Goal: Check status: Check status

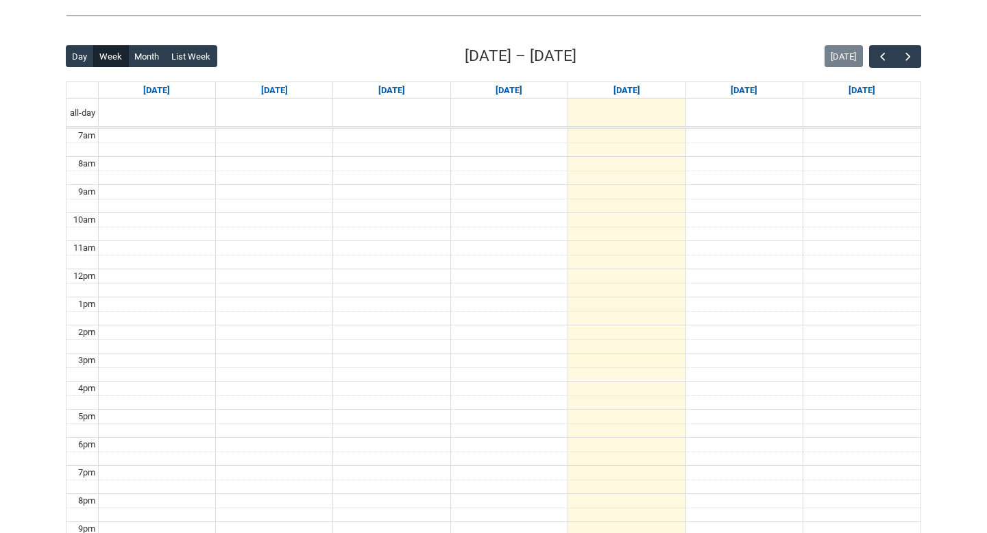
scroll to position [320, 0]
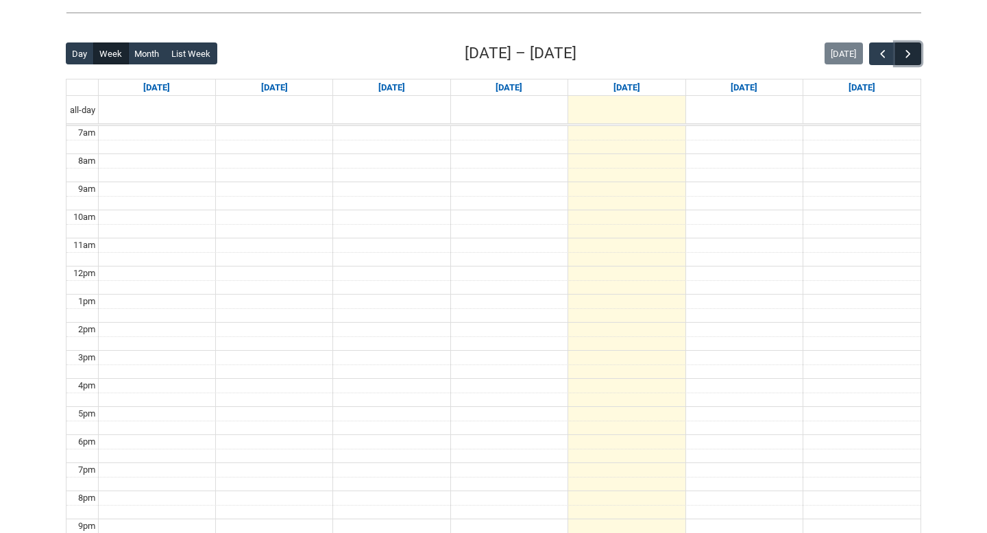
click at [911, 49] on span "button" at bounding box center [908, 54] width 14 height 14
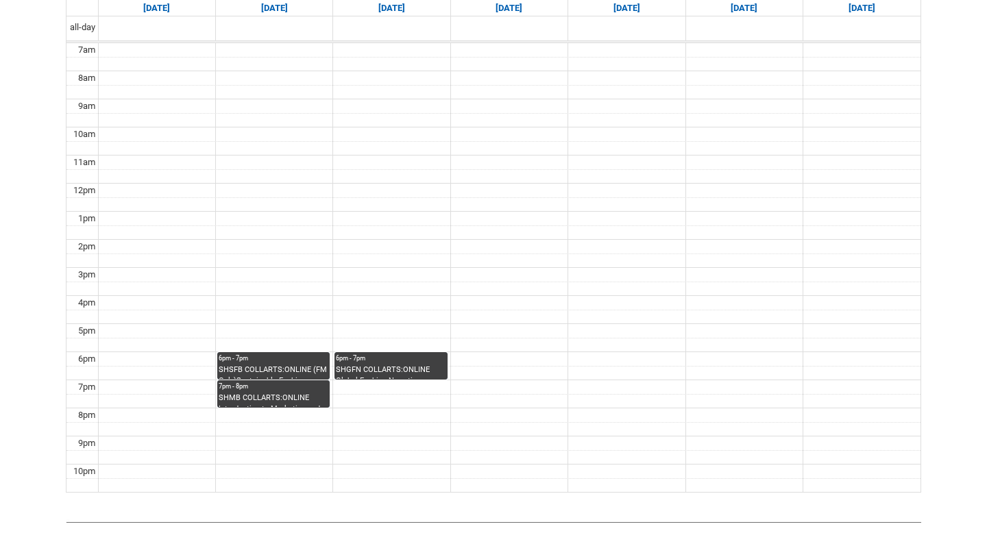
scroll to position [410, 0]
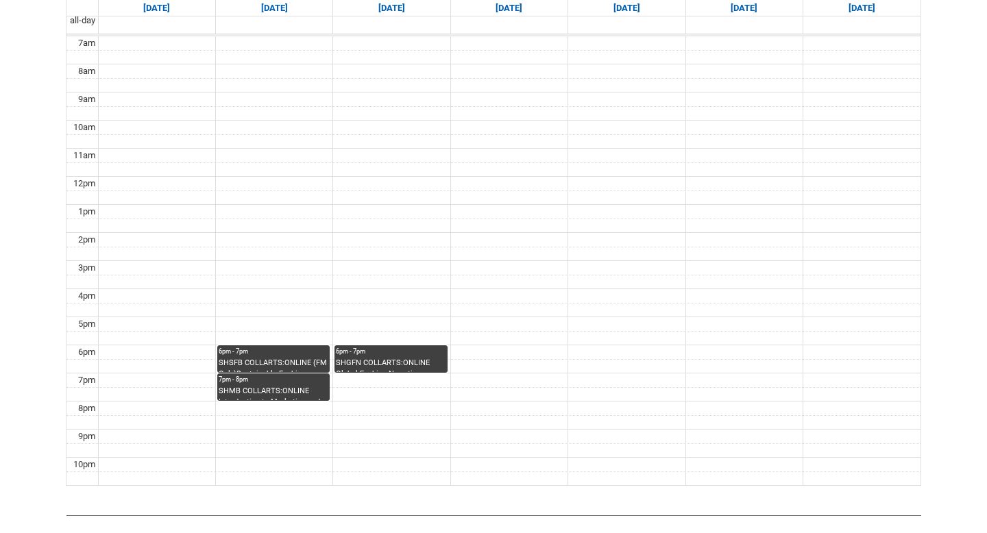
click at [265, 356] on div "6pm - 7pm" at bounding box center [274, 352] width 110 height 10
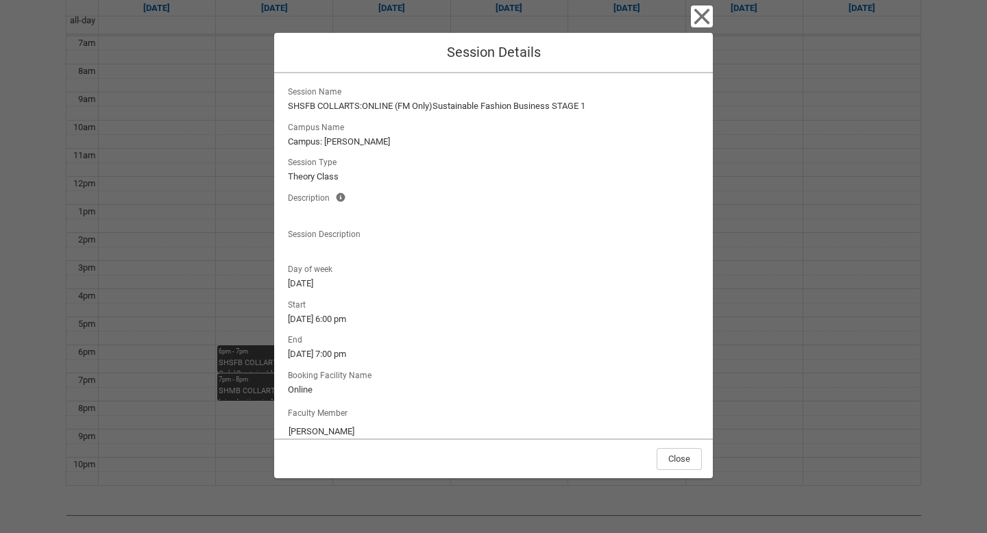
scroll to position [0, 0]
click at [696, 23] on icon "button" at bounding box center [702, 17] width 16 height 16
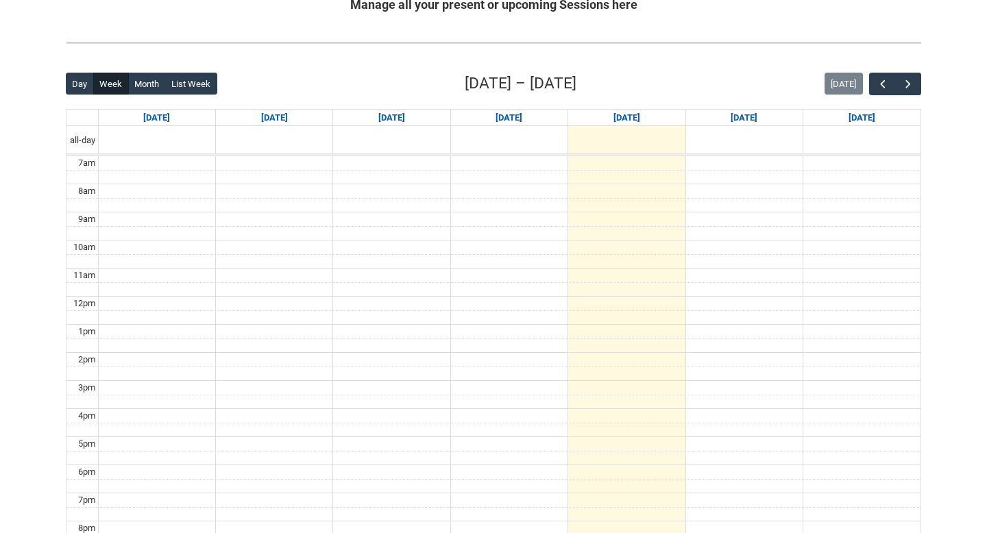
scroll to position [293, 0]
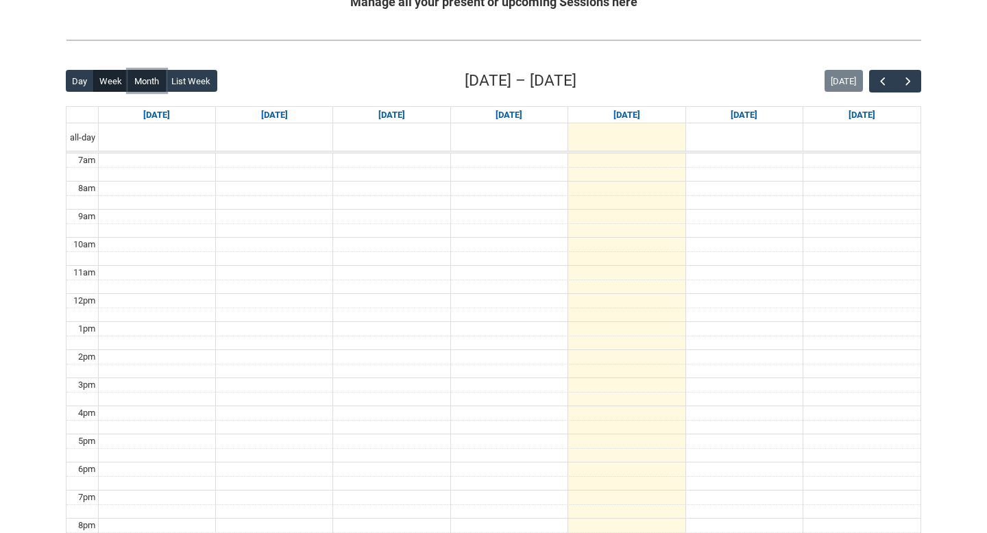
click at [135, 86] on button "Month" at bounding box center [147, 81] width 38 height 22
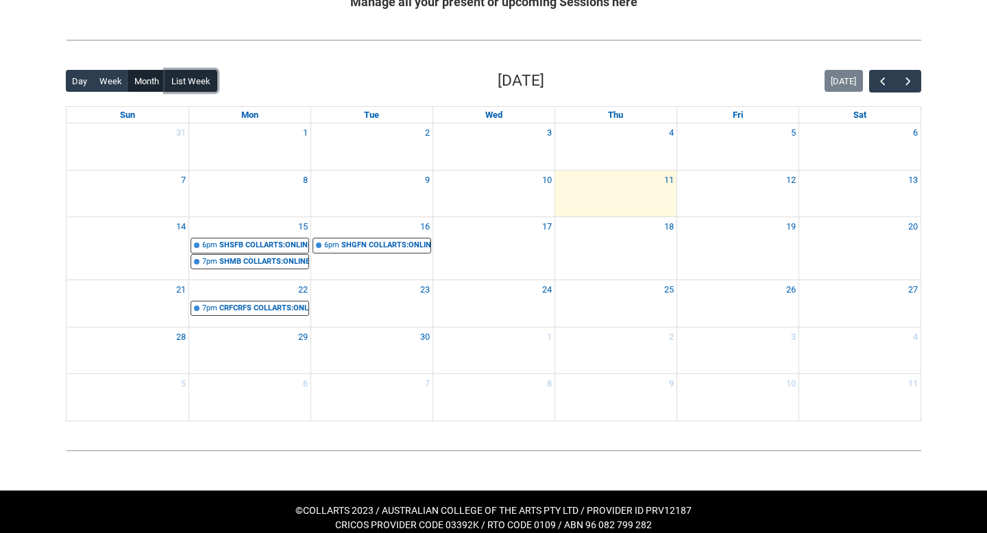
click at [199, 73] on button "List Week" at bounding box center [191, 81] width 52 height 22
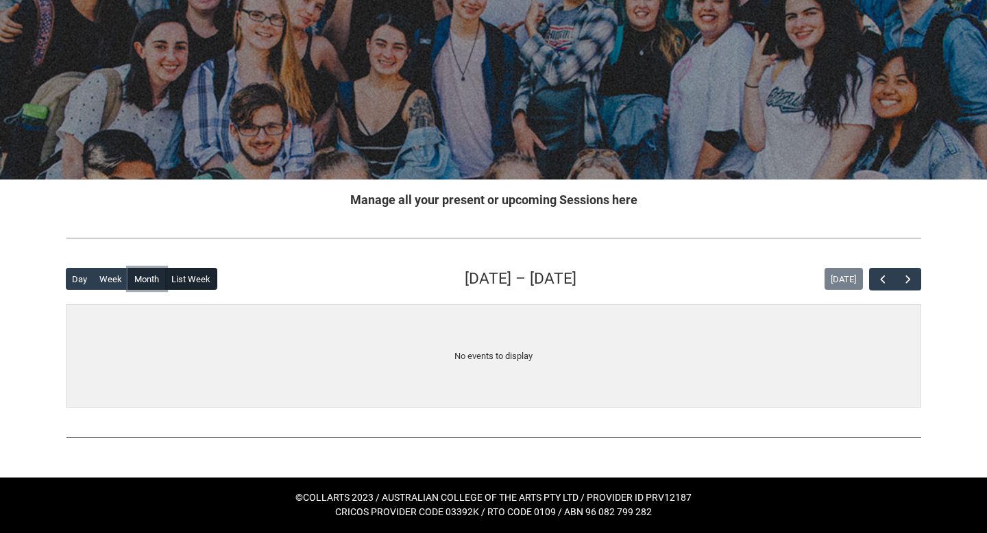
click at [138, 279] on button "Month" at bounding box center [147, 279] width 38 height 22
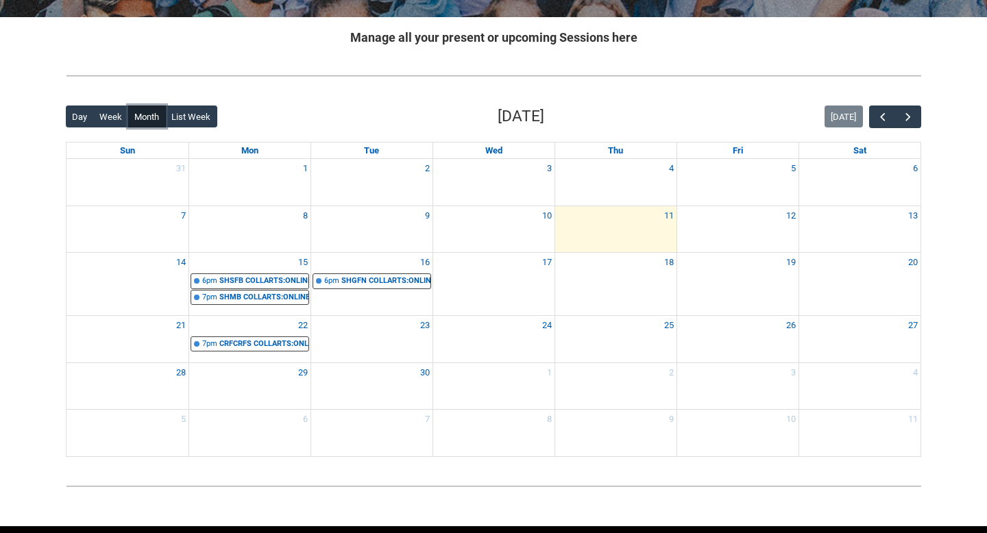
scroll to position [276, 0]
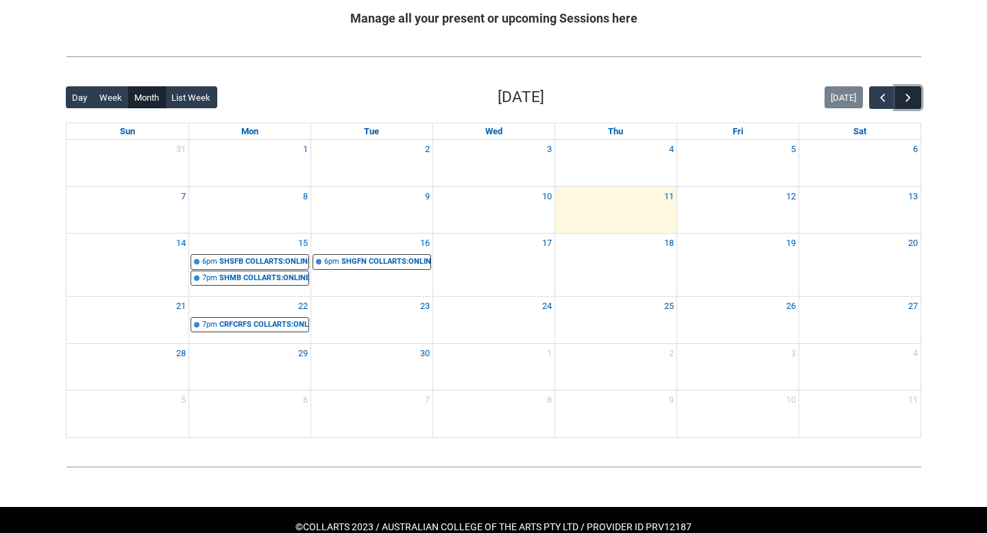
click at [915, 101] on button "button" at bounding box center [908, 97] width 26 height 23
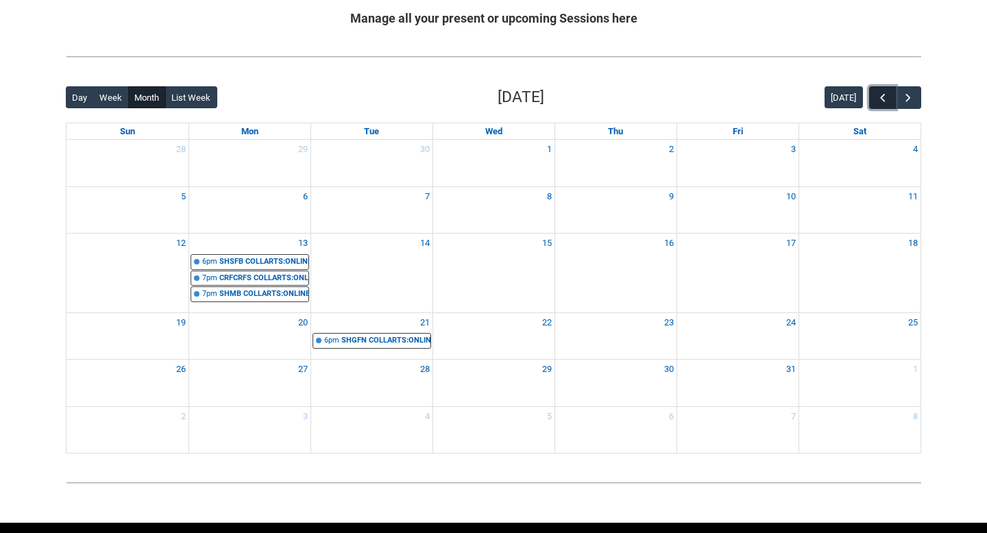
click at [878, 101] on span "button" at bounding box center [883, 98] width 14 height 14
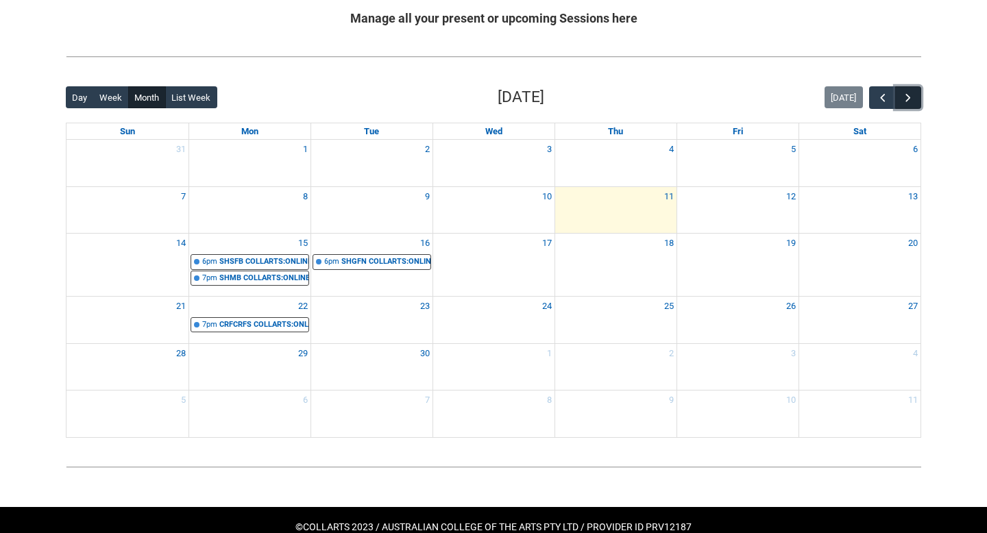
click at [914, 102] on span "button" at bounding box center [908, 98] width 14 height 14
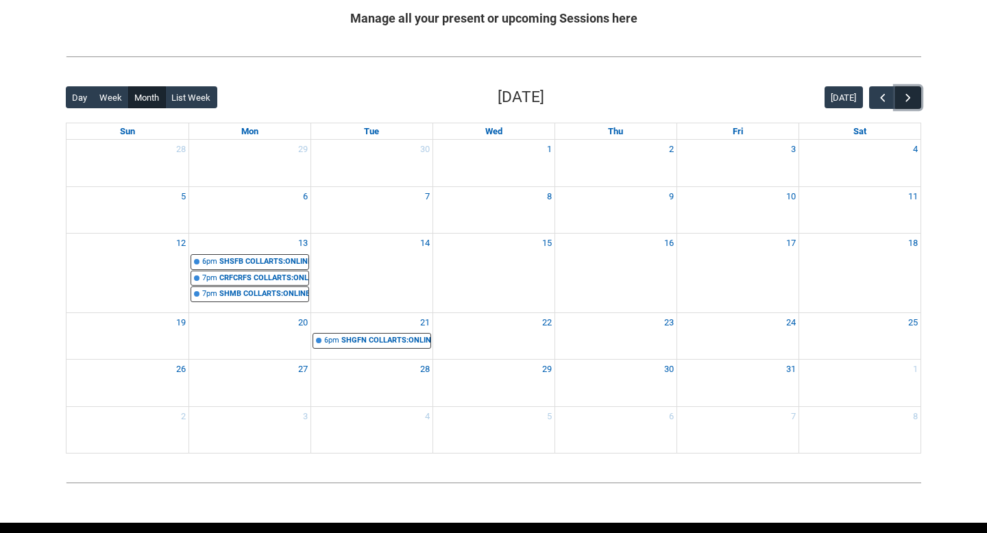
click at [914, 102] on span "button" at bounding box center [908, 98] width 14 height 14
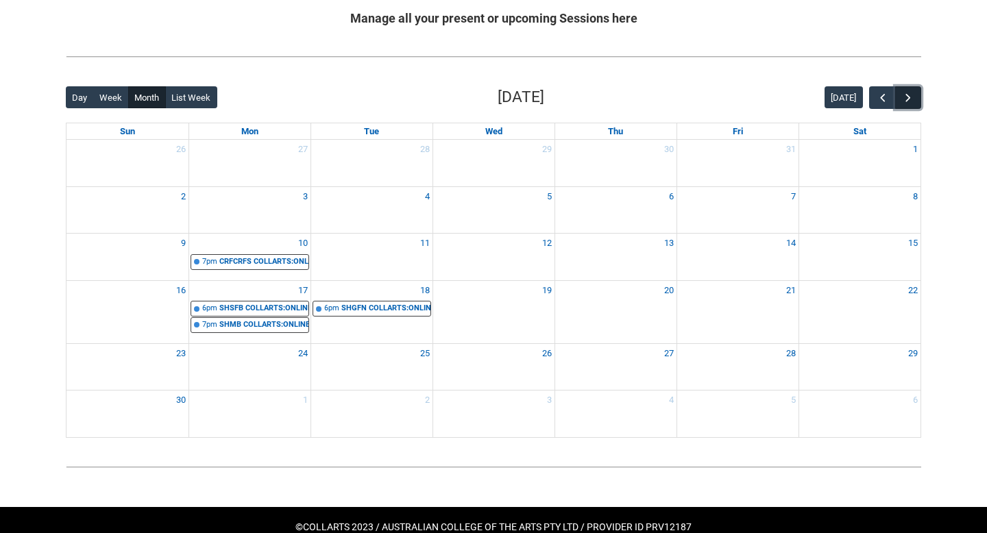
click at [914, 102] on span "button" at bounding box center [908, 98] width 14 height 14
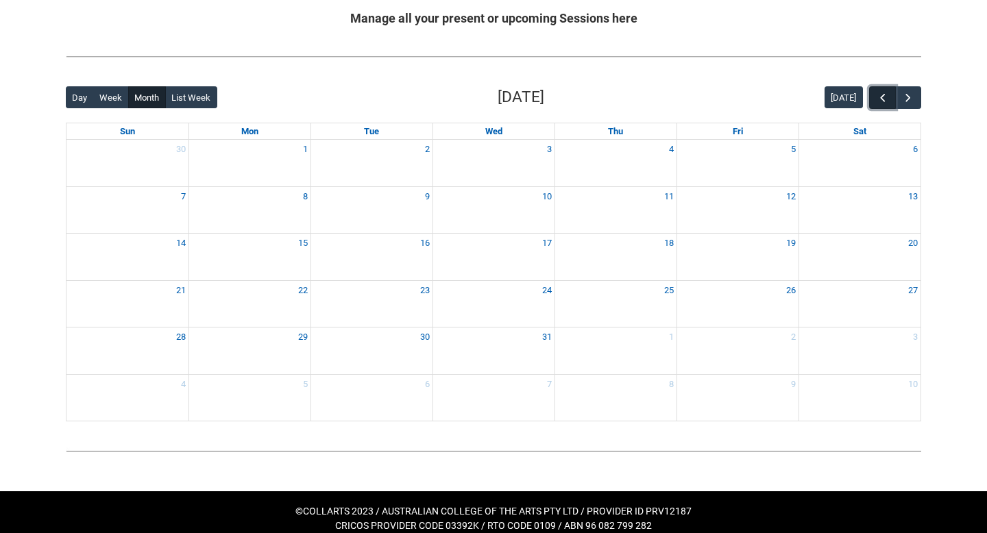
click at [877, 100] on span "button" at bounding box center [883, 98] width 14 height 14
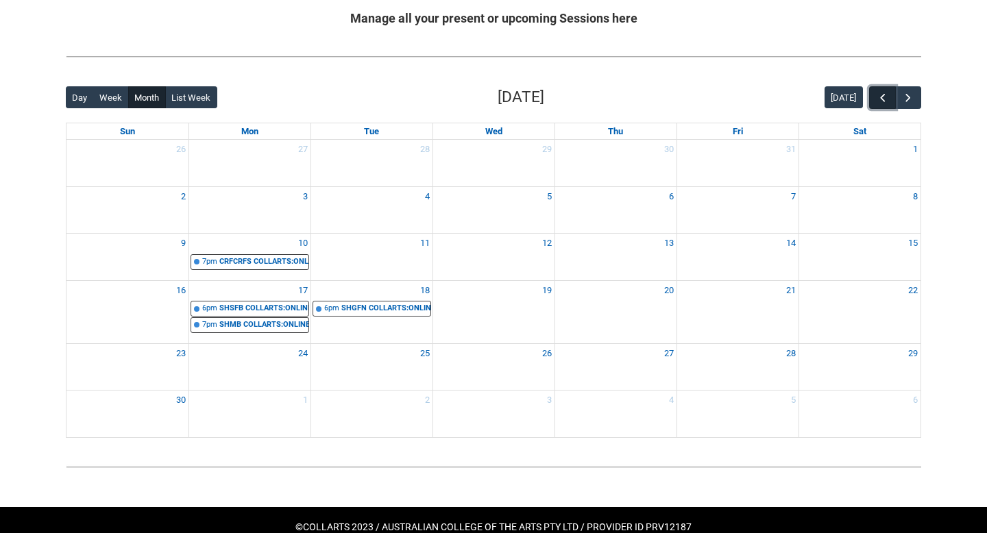
click at [877, 100] on span "button" at bounding box center [883, 98] width 14 height 14
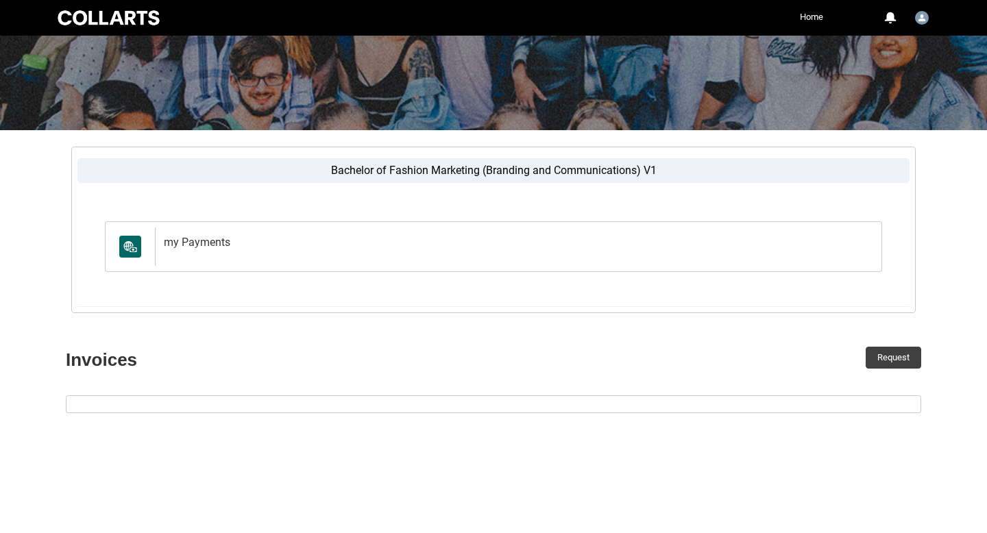
scroll to position [128, 0]
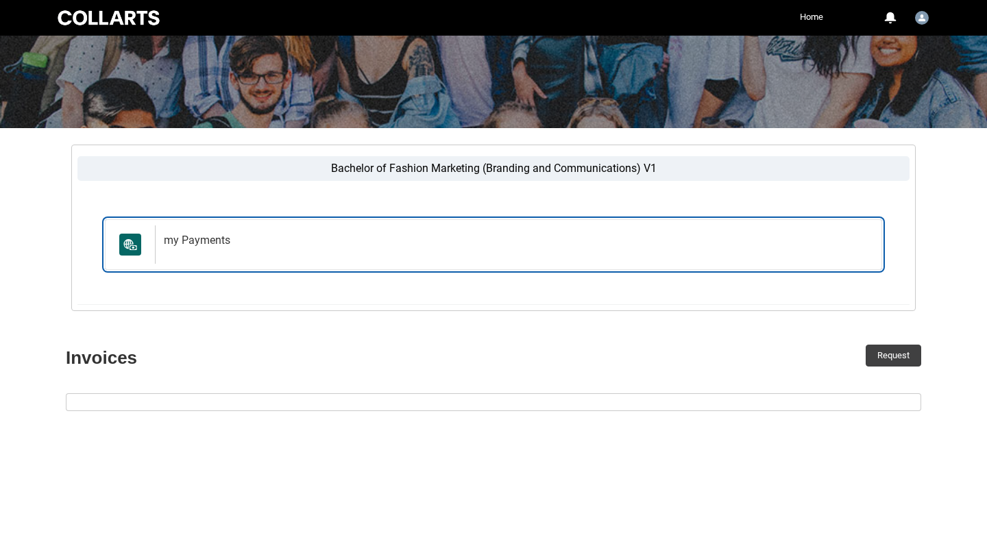
click at [328, 234] on h2 "my Payments" at bounding box center [516, 241] width 704 height 14
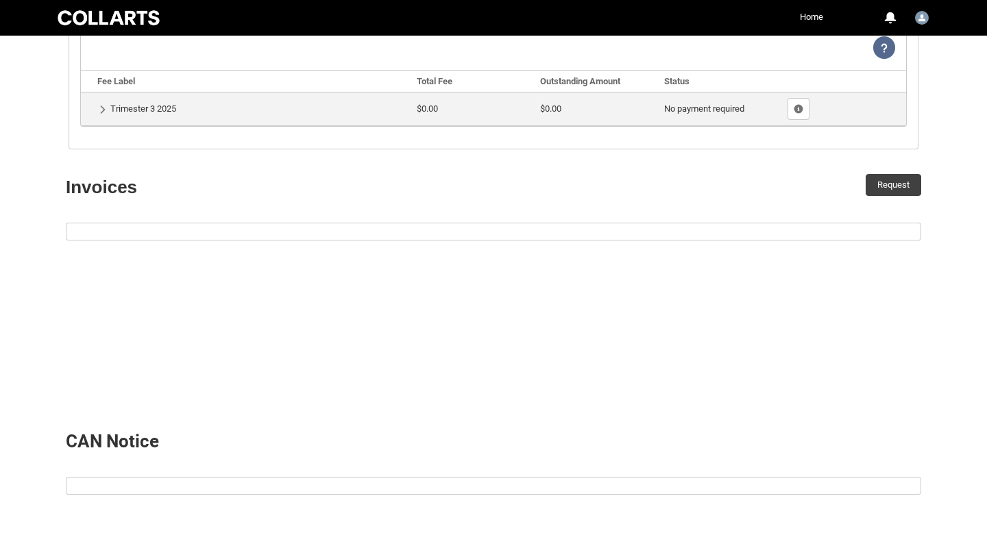
scroll to position [0, 0]
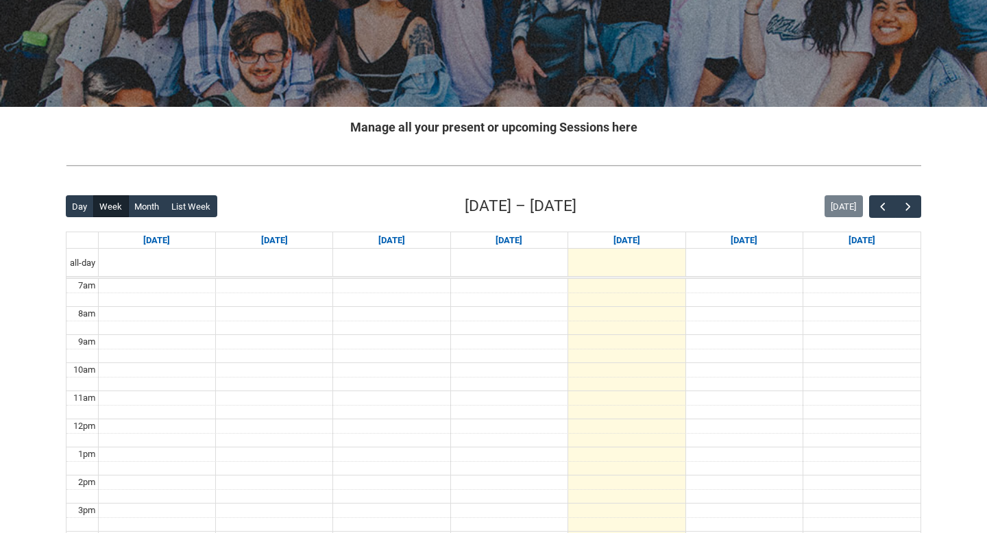
scroll to position [206, 0]
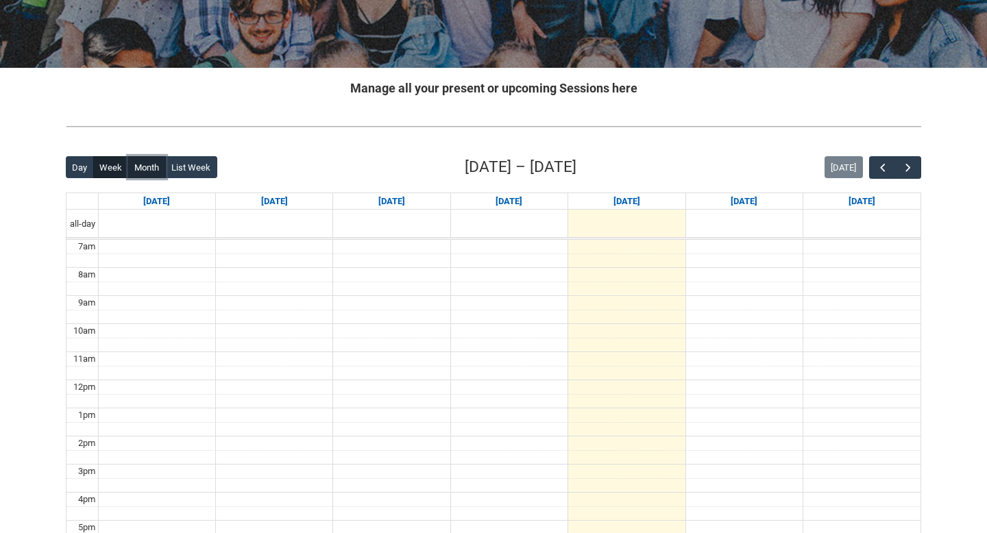
click at [145, 163] on button "Month" at bounding box center [147, 167] width 38 height 22
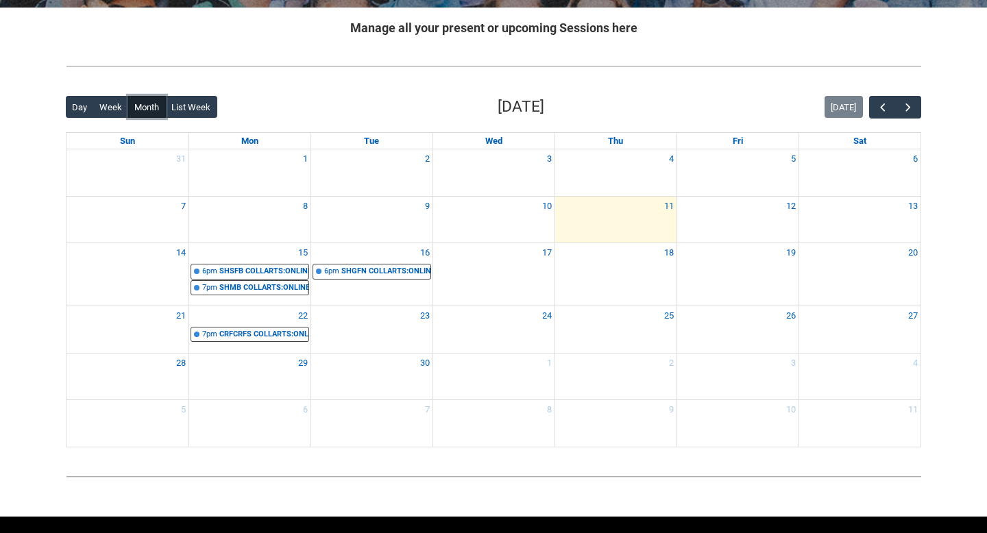
scroll to position [280, 0]
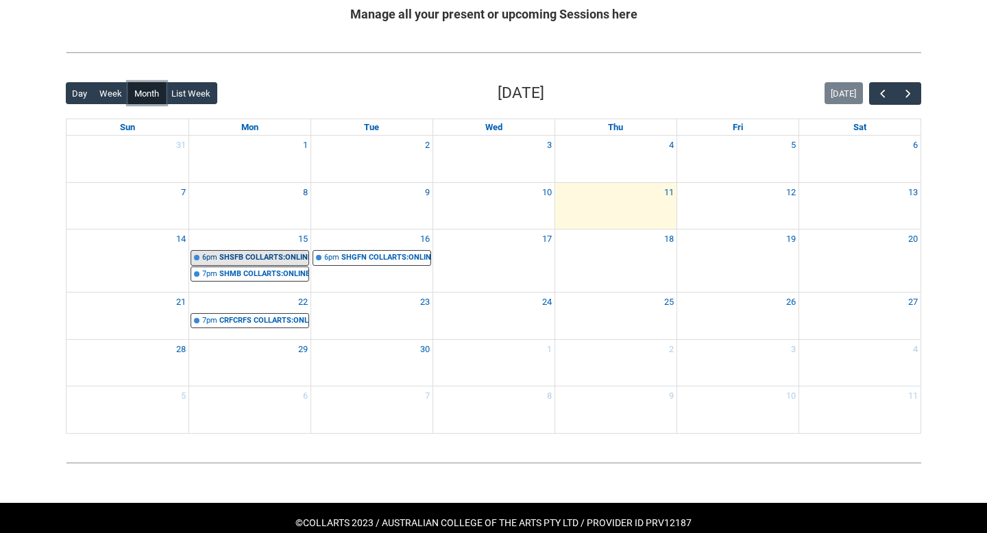
click at [272, 256] on div "SHSFB COLLARTS:ONLINE (FM Only)Sustainable Fashion Business STAGE 1 | Online | …" at bounding box center [263, 258] width 89 height 12
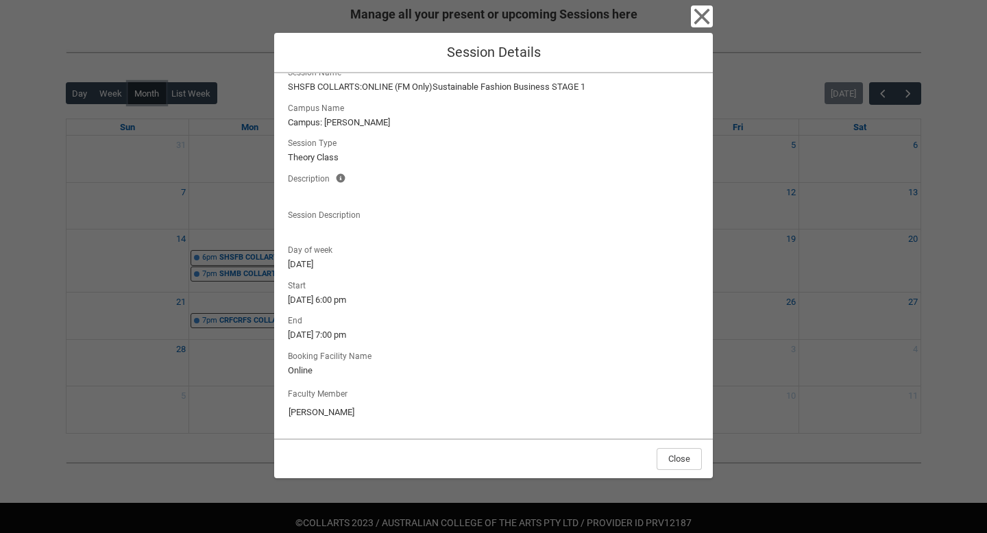
scroll to position [0, 0]
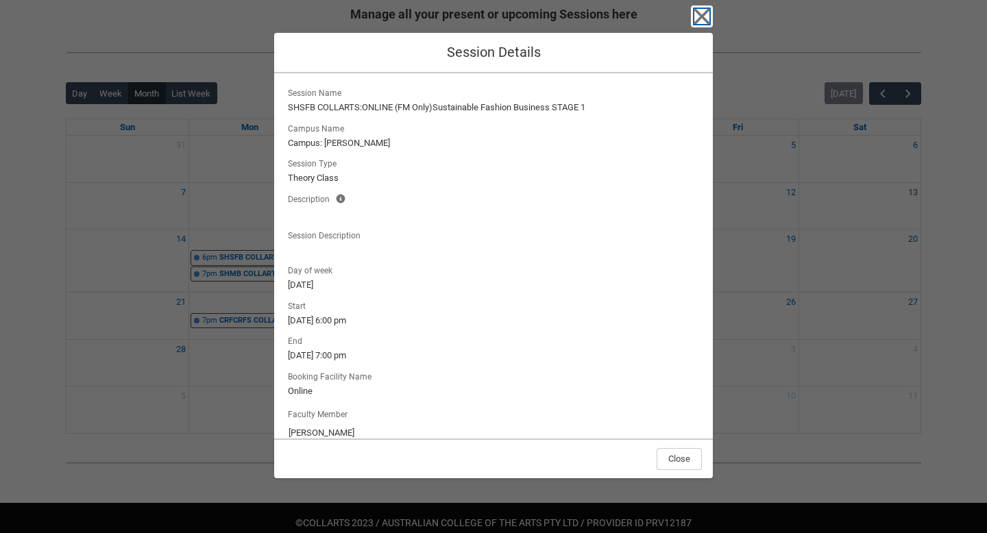
click at [702, 19] on icon "button" at bounding box center [702, 16] width 22 height 22
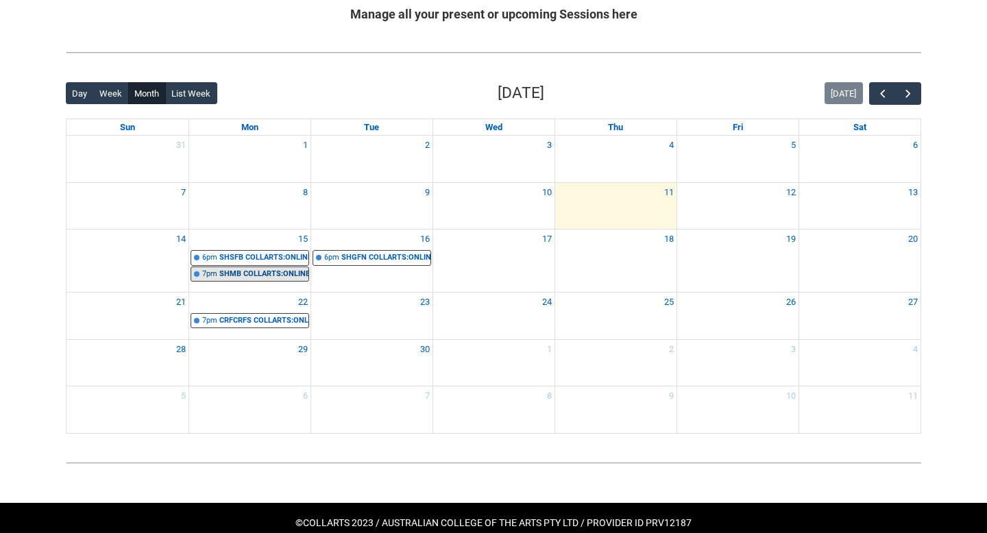
click at [305, 274] on div "SHMB COLLARTS:ONLINE Introduction to Marketing and Branding STAGE 1 | Online | …" at bounding box center [263, 275] width 89 height 12
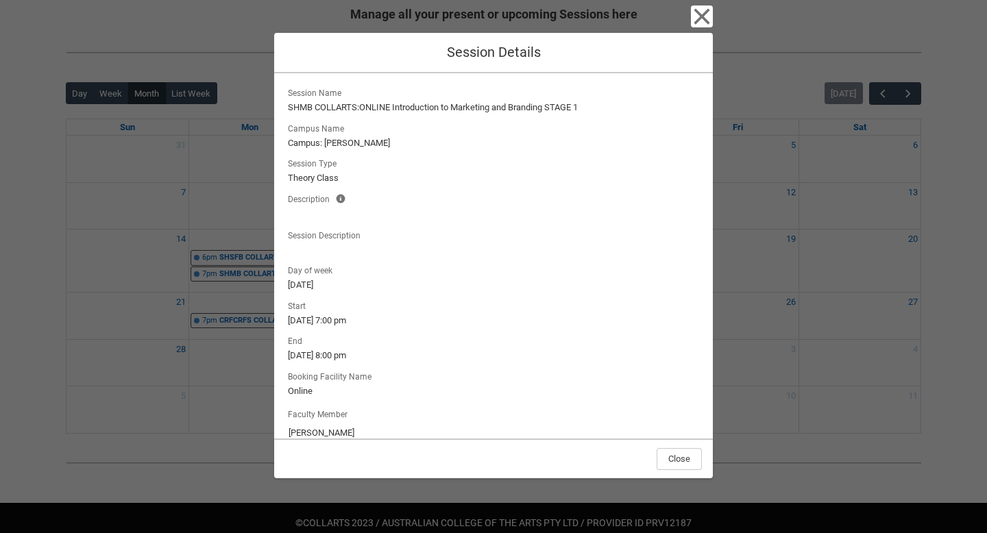
click at [689, 20] on div "Close Session Details Session Name SHMB COLLARTS:ONLINE Introduction to Marketi…" at bounding box center [493, 266] width 439 height 533
click at [705, 18] on icon "button" at bounding box center [702, 16] width 22 height 22
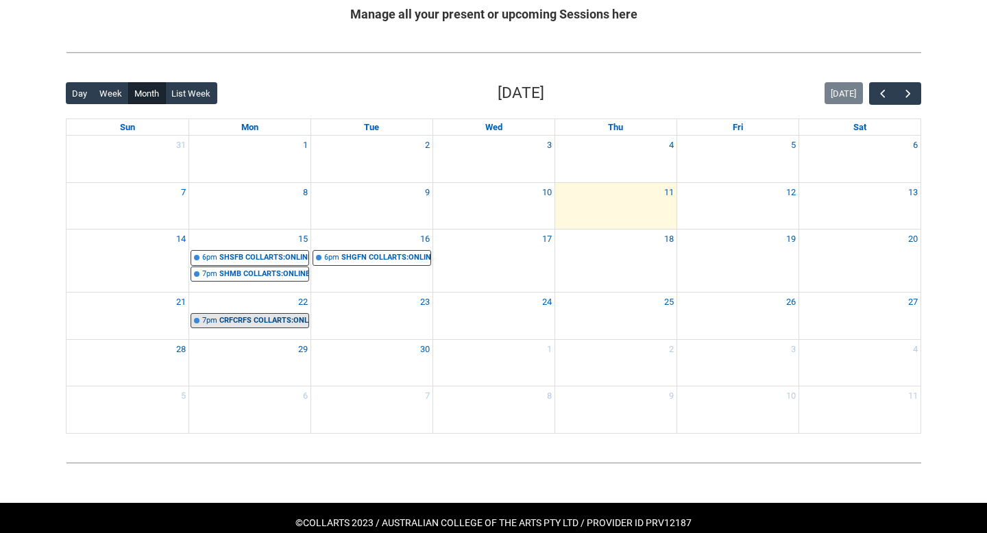
click at [290, 321] on div "CRFCRFS COLLARTS:ONLINE Creative Foundations | Online | Belinda Woods" at bounding box center [263, 321] width 89 height 12
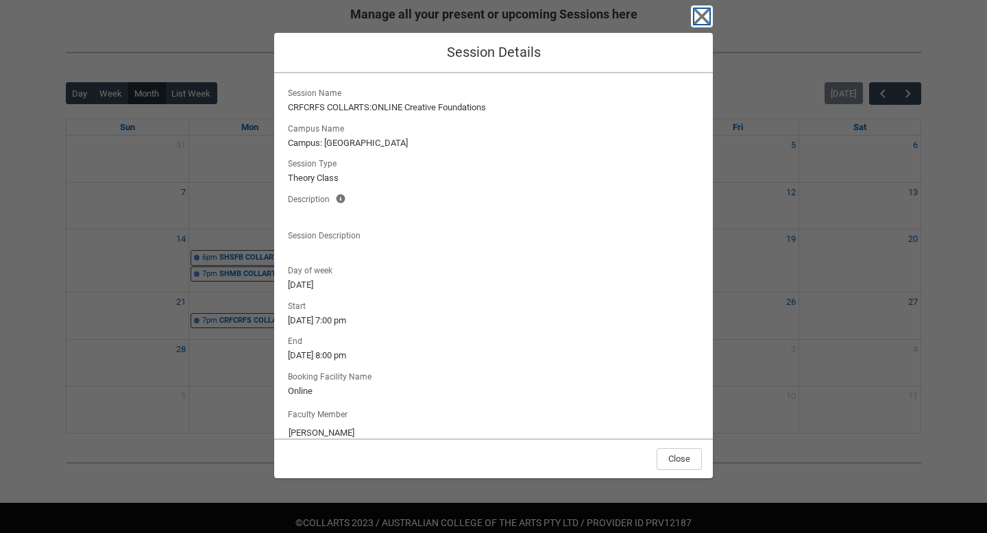
click at [708, 23] on icon "button" at bounding box center [702, 17] width 16 height 16
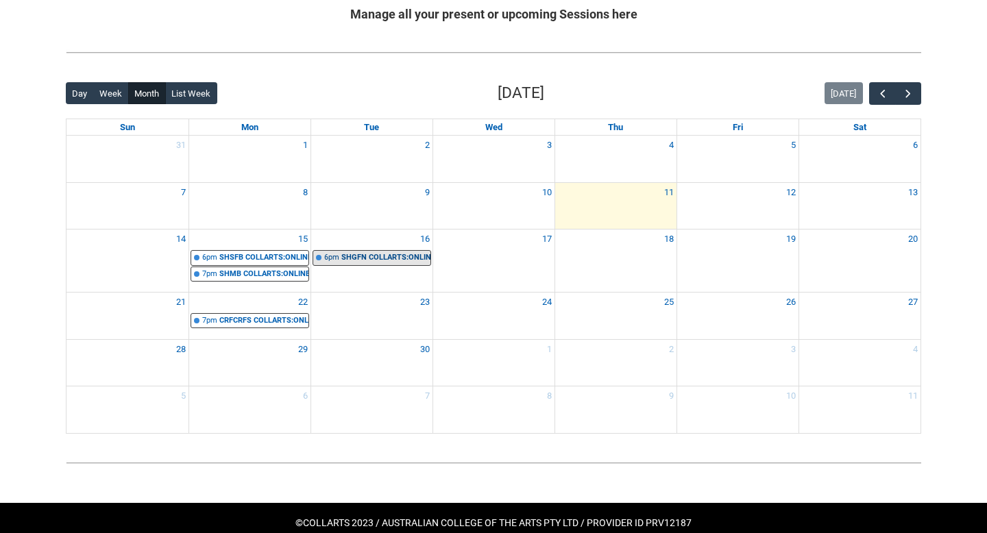
click at [395, 253] on div "SHGFN COLLARTS:ONLINE Global Fashion Narratives STAGE 1 | Online | Karen DeVos" at bounding box center [385, 258] width 89 height 12
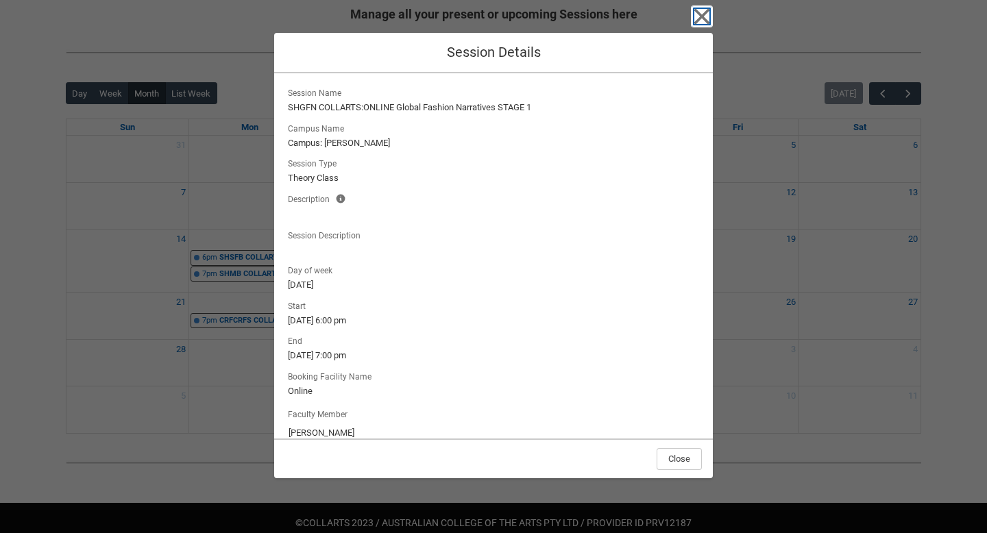
click at [706, 21] on icon "button" at bounding box center [702, 17] width 16 height 16
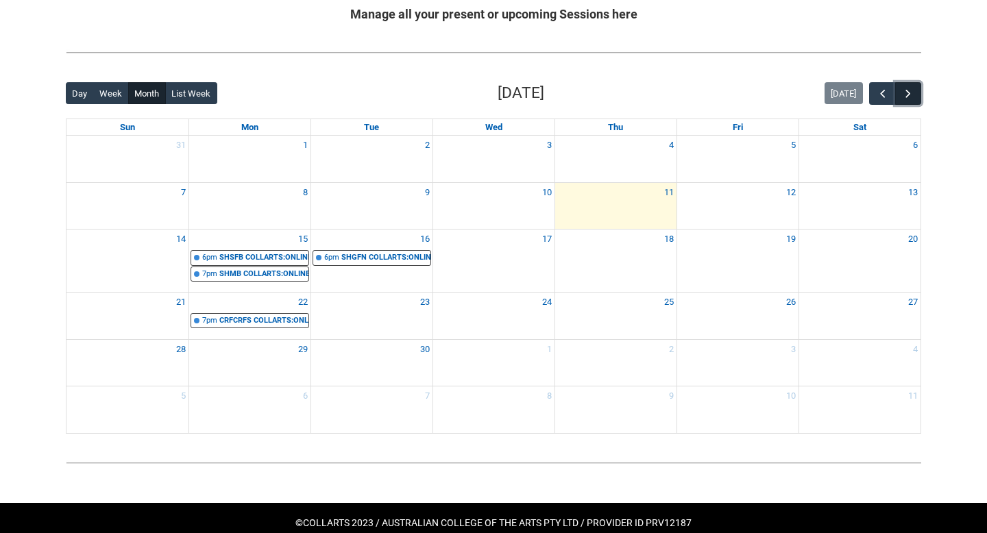
click at [902, 96] on span "button" at bounding box center [908, 94] width 14 height 14
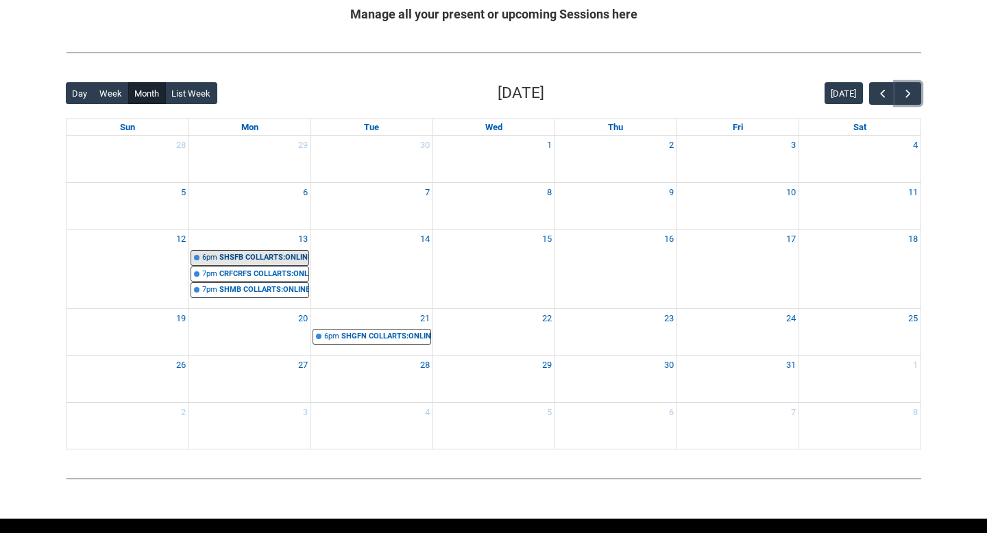
click at [252, 253] on div "SHSFB COLLARTS:ONLINE (FM Only)Sustainable Fashion Business STAGE 1 | Online | …" at bounding box center [263, 258] width 89 height 12
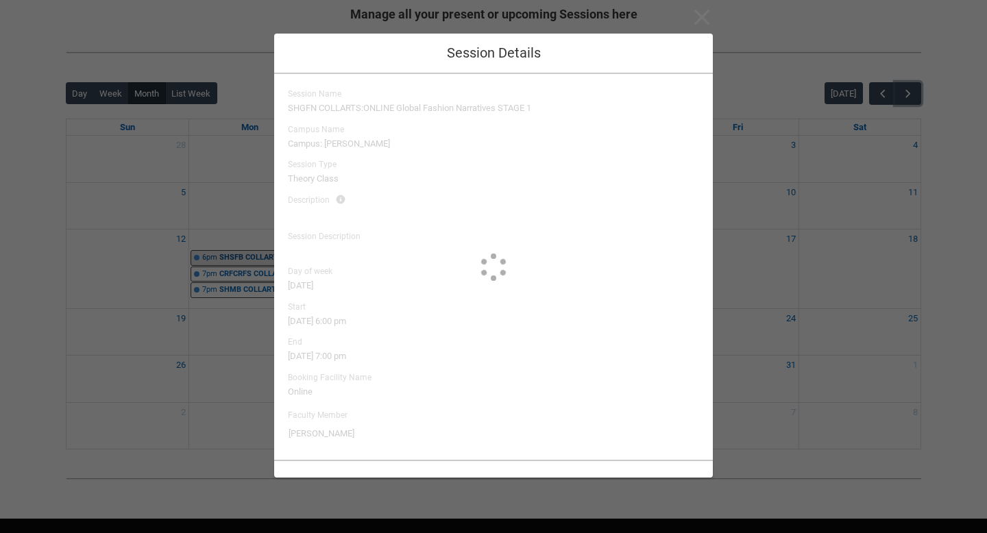
type input "[PERSON_NAME]"
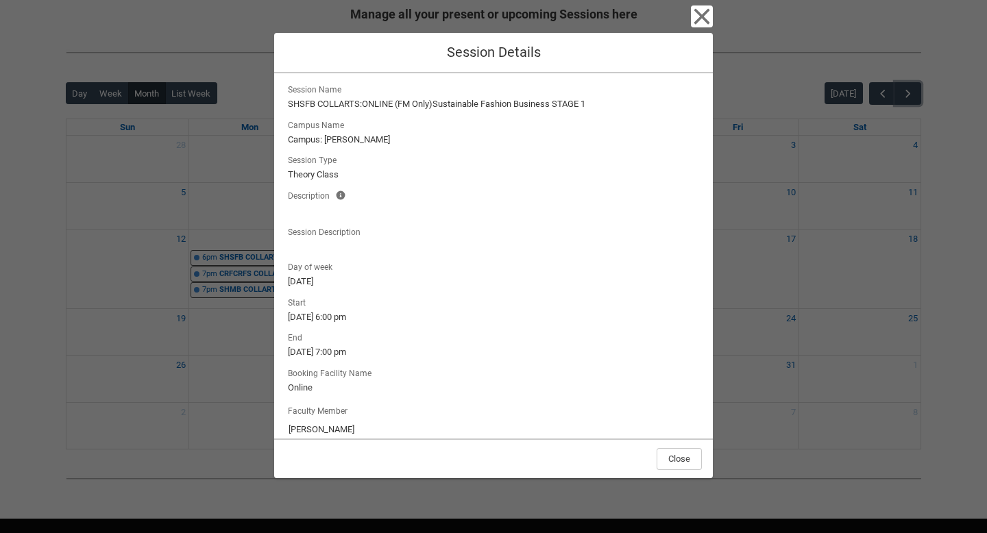
scroll to position [4, 0]
click at [700, 16] on icon "button" at bounding box center [702, 17] width 16 height 16
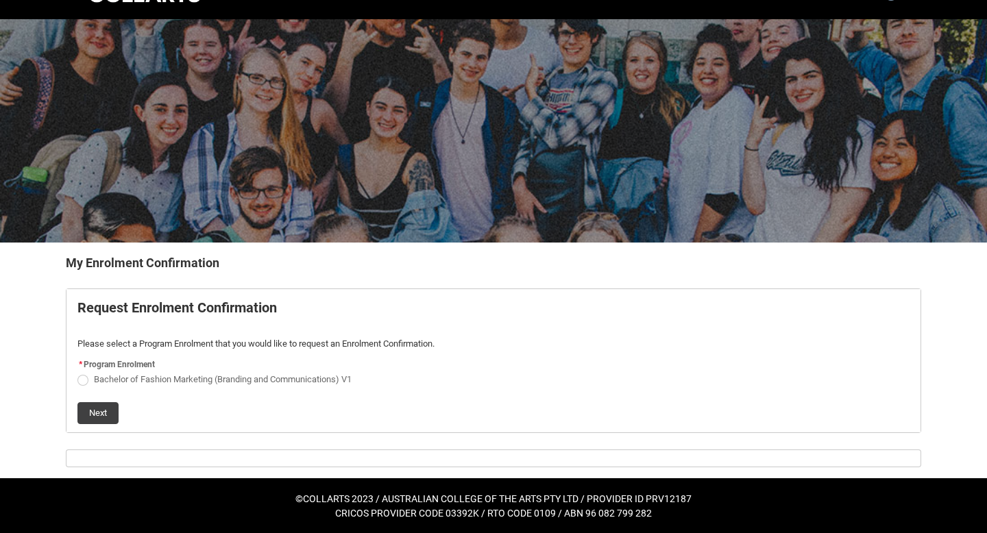
scroll to position [32, 0]
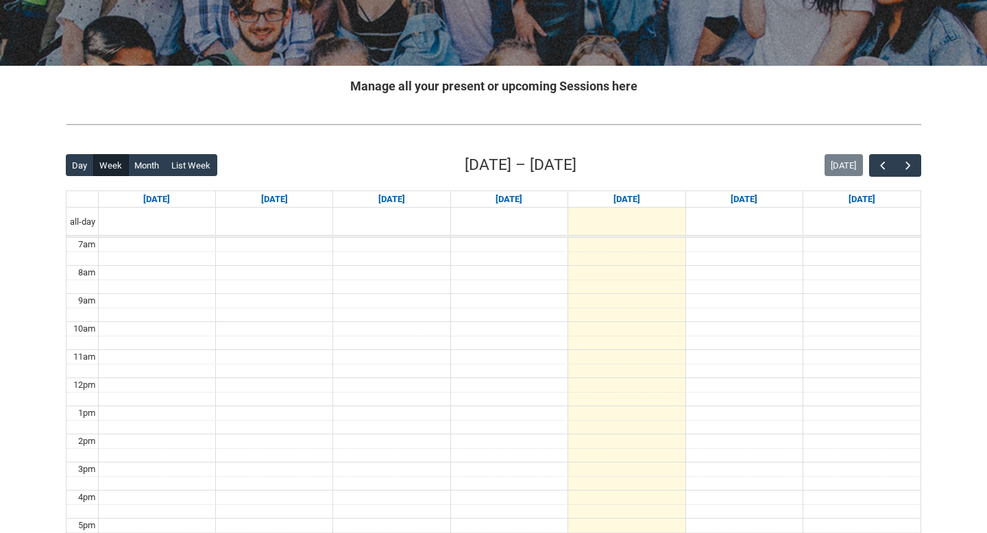
scroll to position [232, 0]
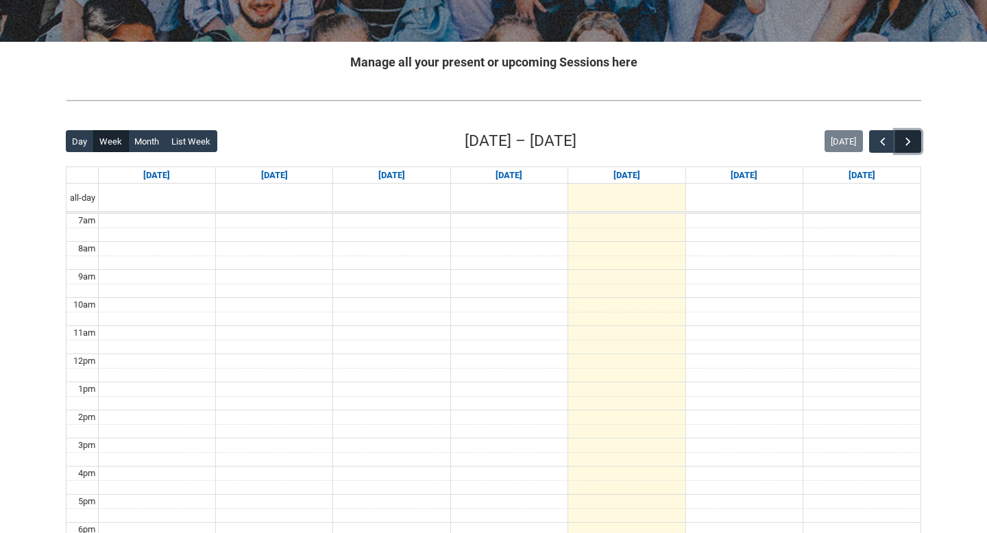
click at [905, 143] on span "button" at bounding box center [908, 142] width 14 height 14
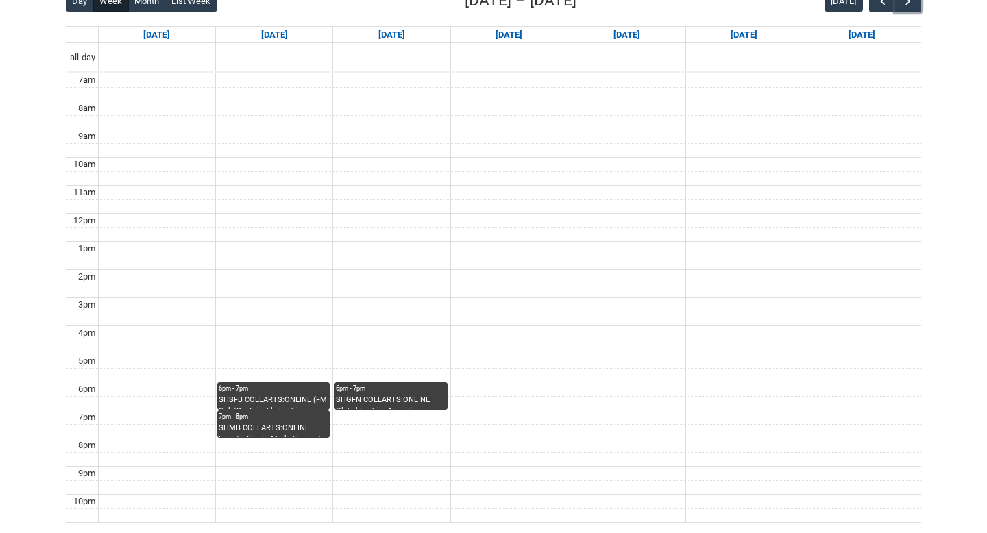
scroll to position [396, 0]
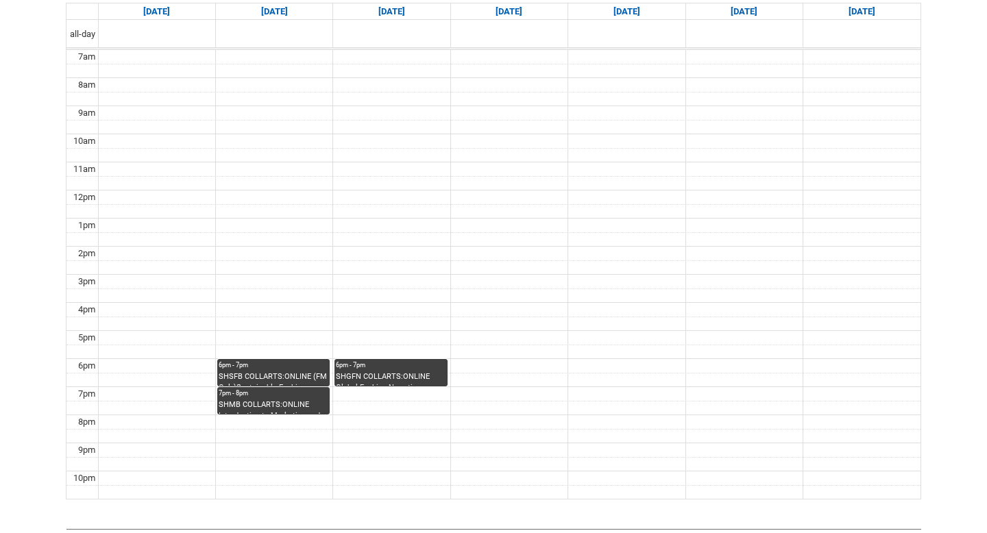
click at [274, 375] on div "SHSFB COLLARTS:ONLINE (FM Only)Sustainable Fashion Business STAGE 1 | Online | …" at bounding box center [274, 378] width 110 height 15
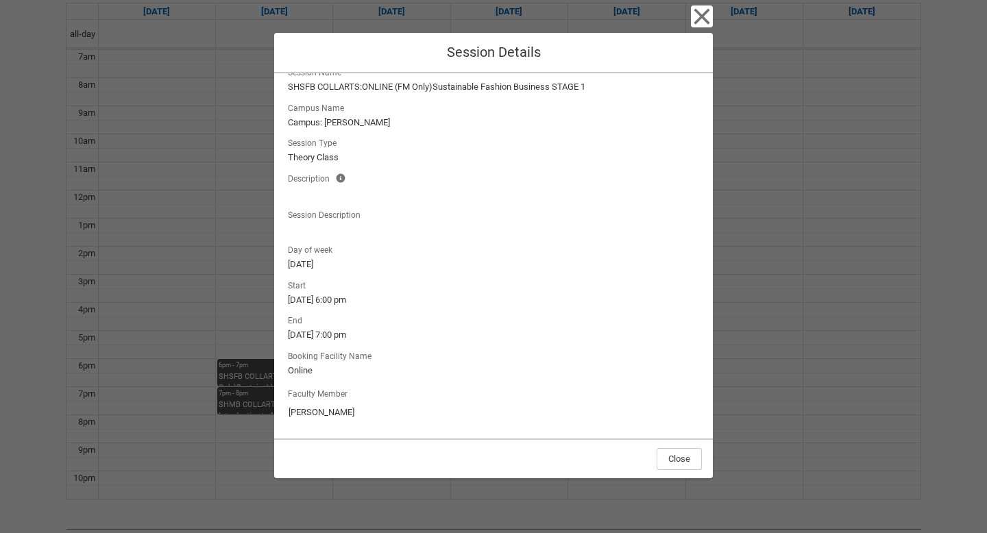
scroll to position [0, 0]
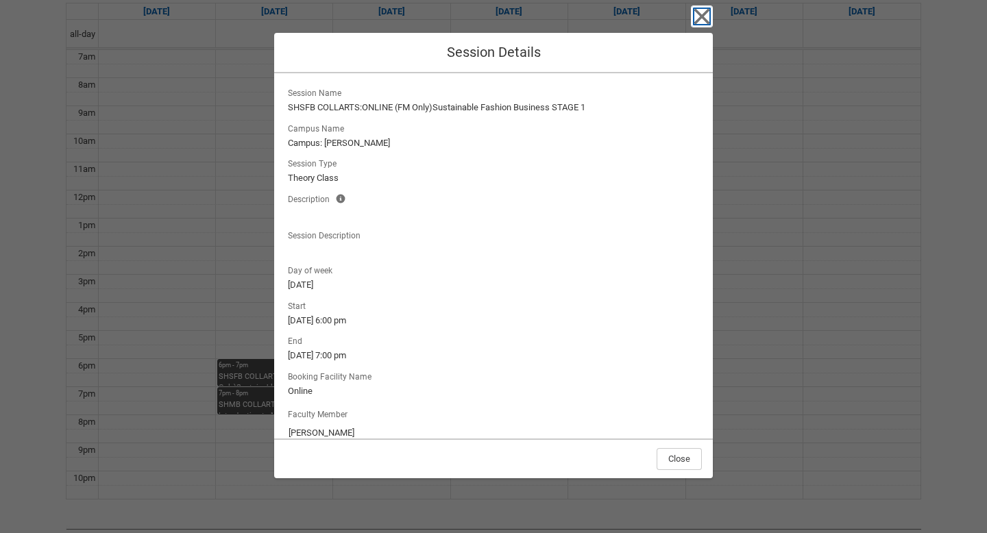
click at [698, 17] on icon "button" at bounding box center [702, 16] width 22 height 22
